Goal: Task Accomplishment & Management: Use online tool/utility

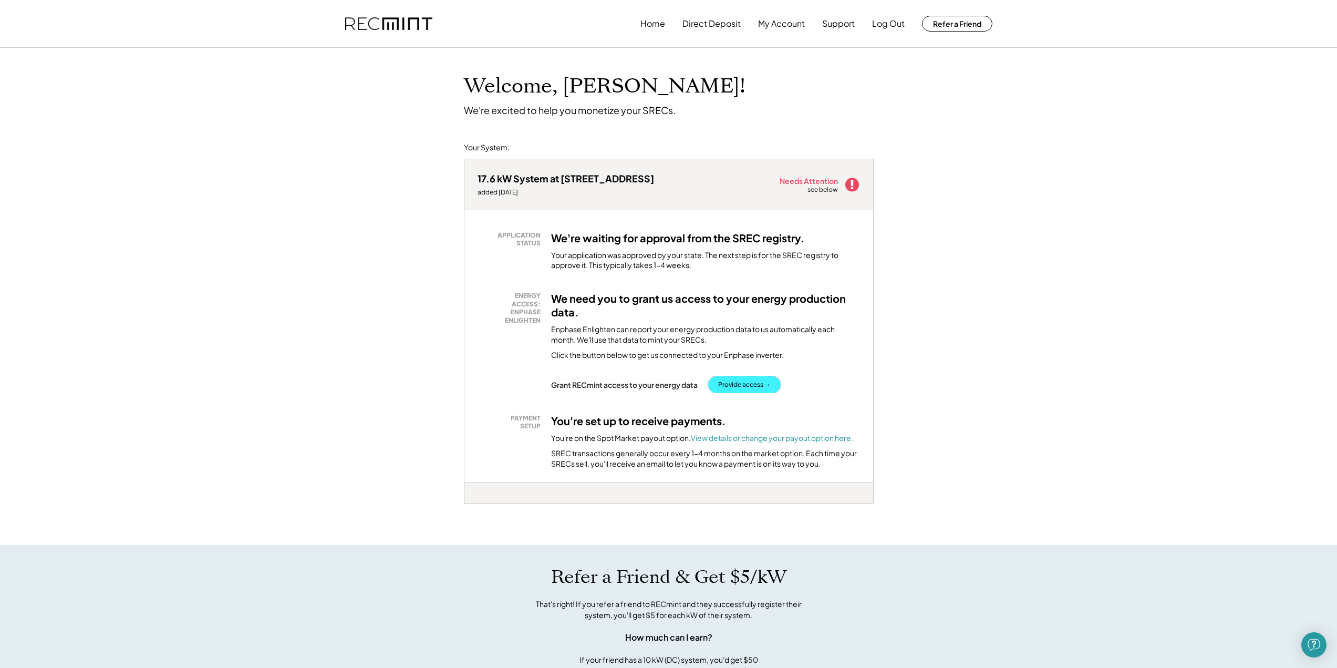
click at [755, 391] on button "Provide access →" at bounding box center [744, 384] width 72 height 17
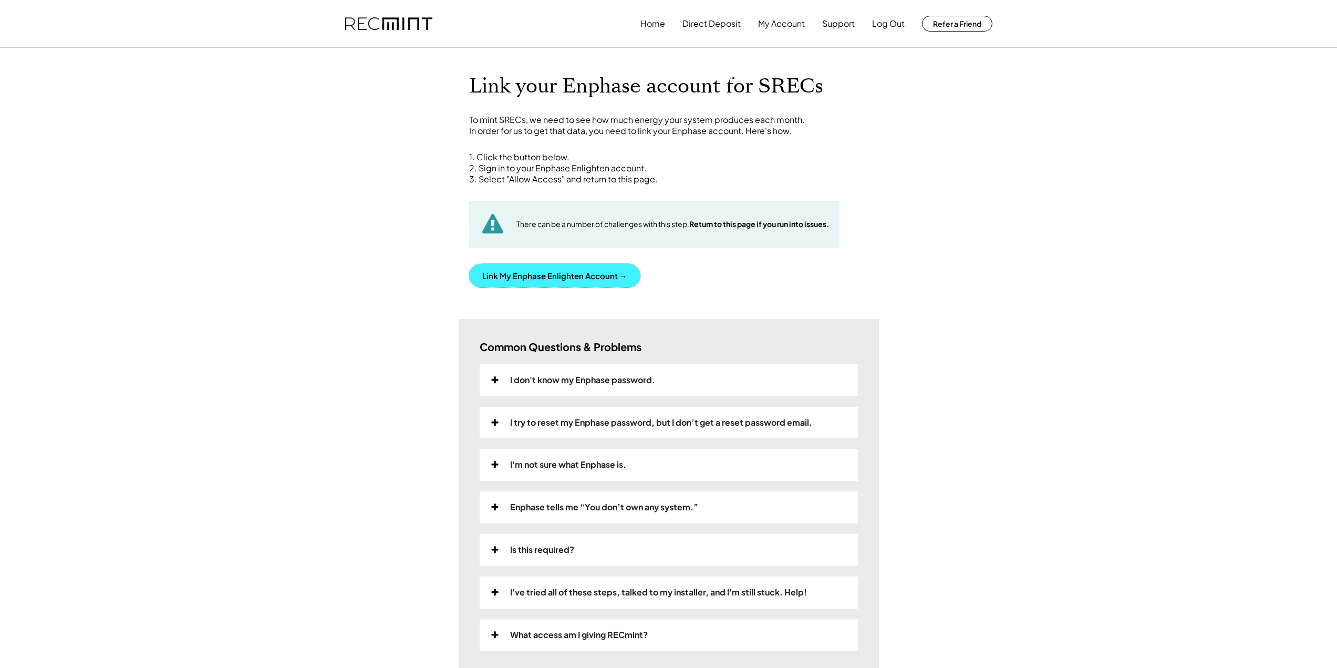
click at [559, 274] on button "Link My Enphase Enlighten Account →" at bounding box center [554, 276] width 171 height 24
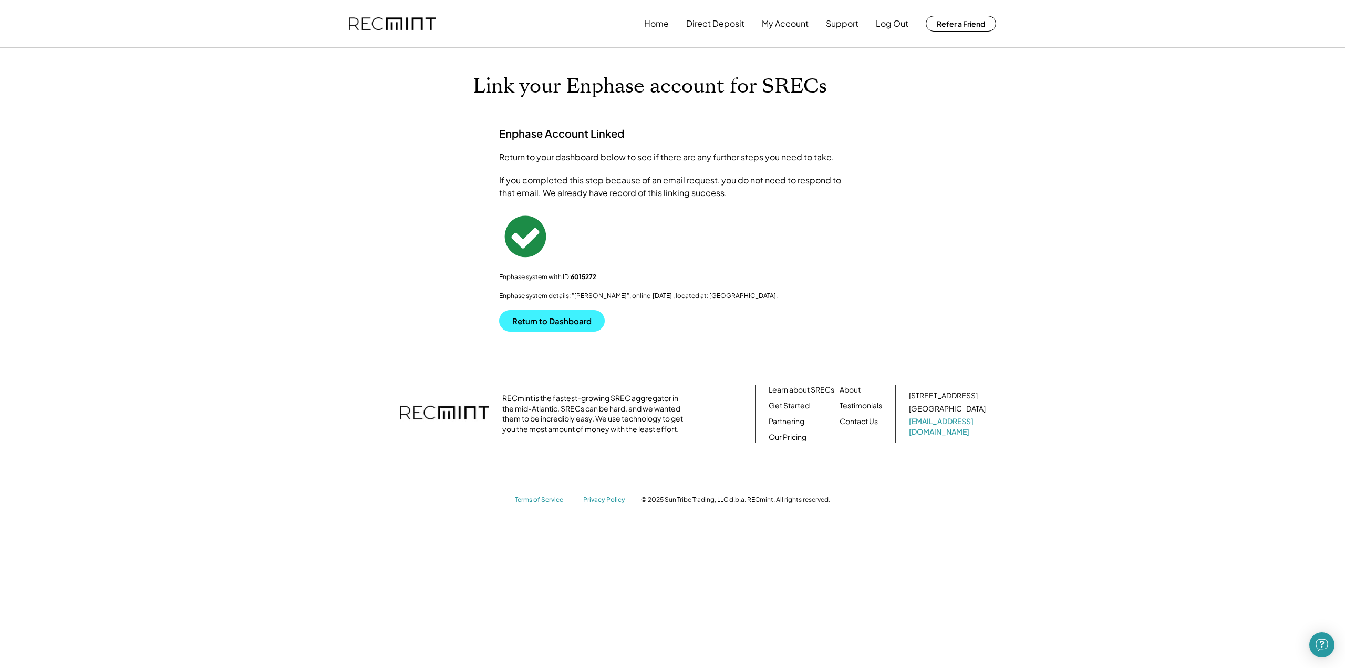
click at [553, 318] on button "Return to Dashboard" at bounding box center [552, 321] width 106 height 22
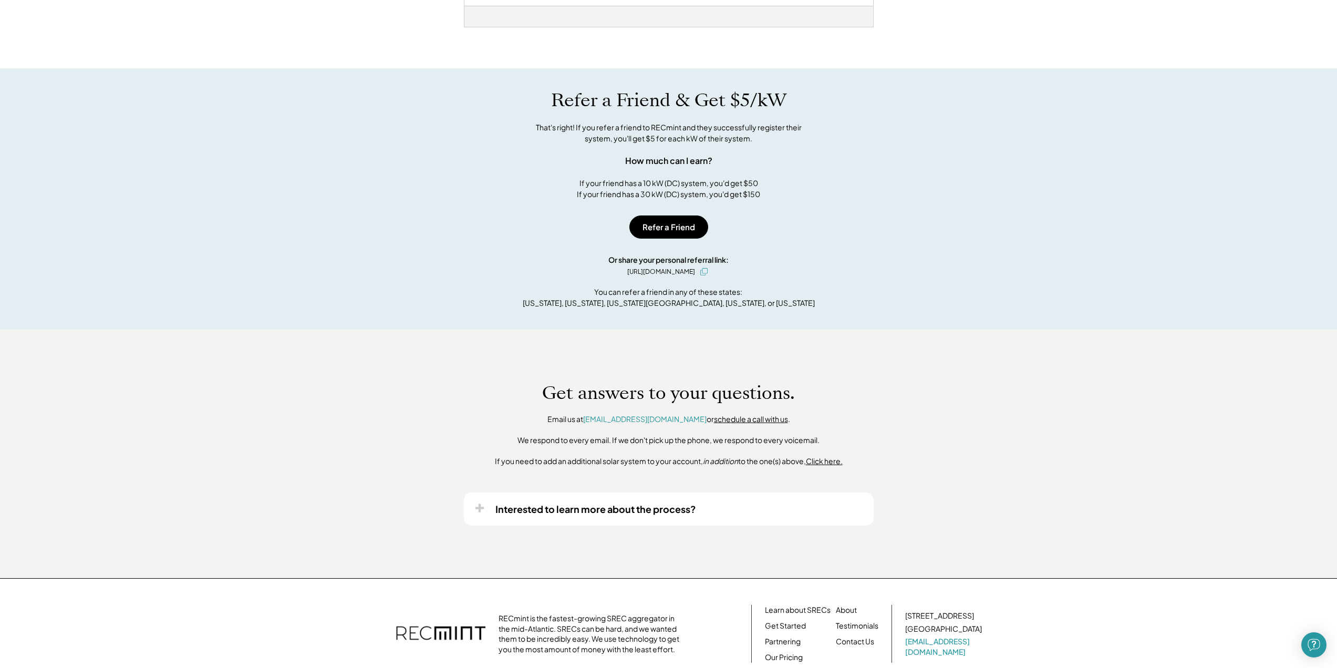
scroll to position [353, 0]
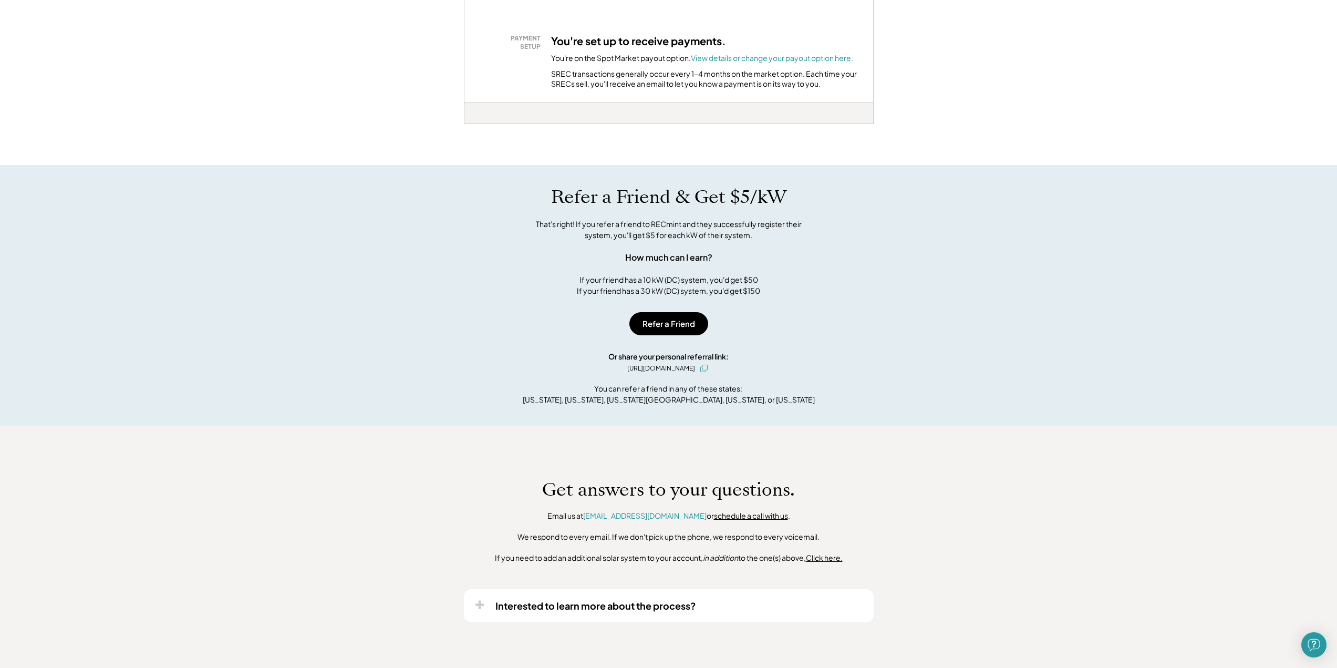
drag, startPoint x: 481, startPoint y: 359, endPoint x: 470, endPoint y: 312, distance: 48.5
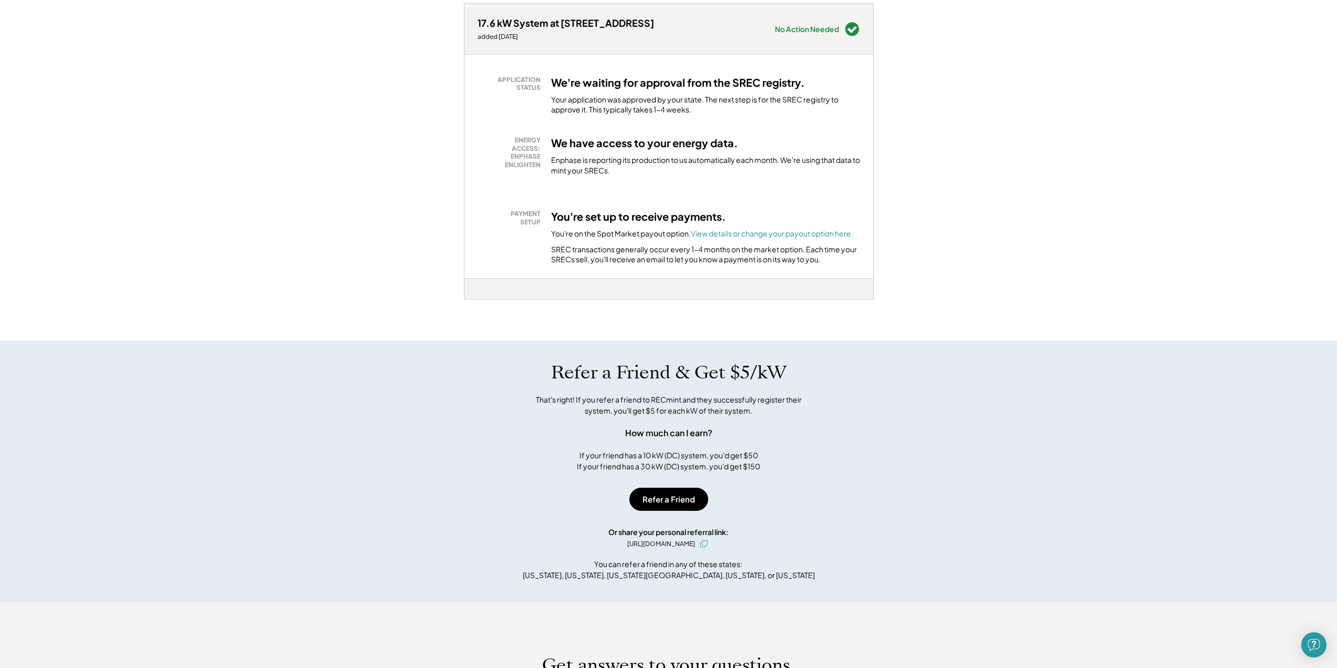
drag, startPoint x: 474, startPoint y: 396, endPoint x: 462, endPoint y: 334, distance: 62.6
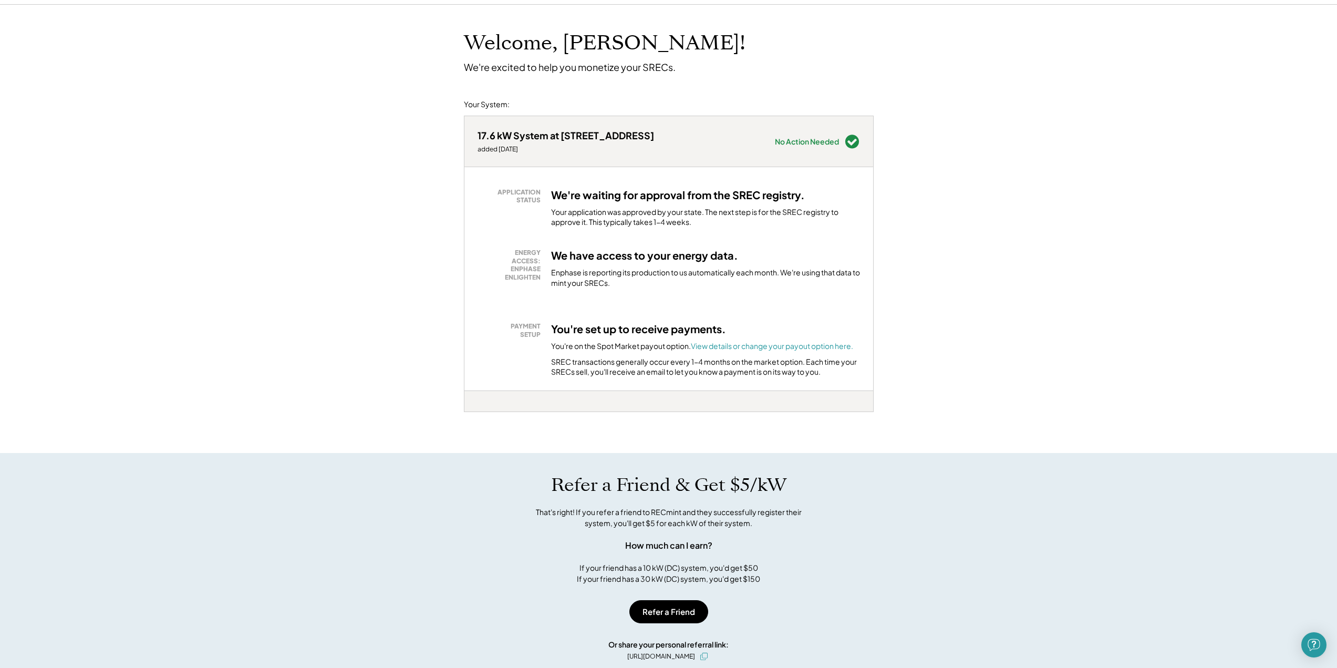
drag, startPoint x: 458, startPoint y: 397, endPoint x: 370, endPoint y: 250, distance: 171.3
